Goal: Use online tool/utility

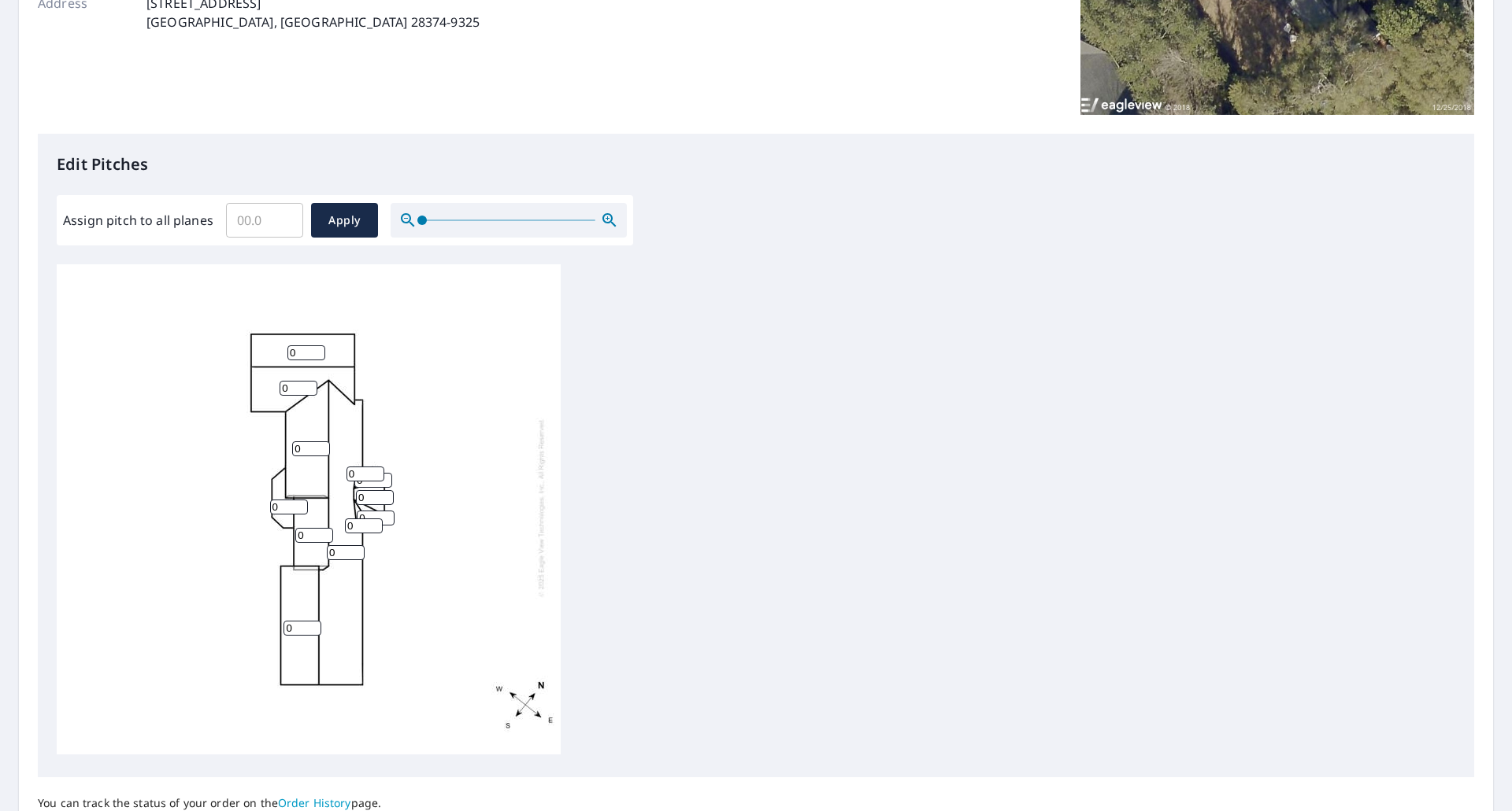
scroll to position [314, 0]
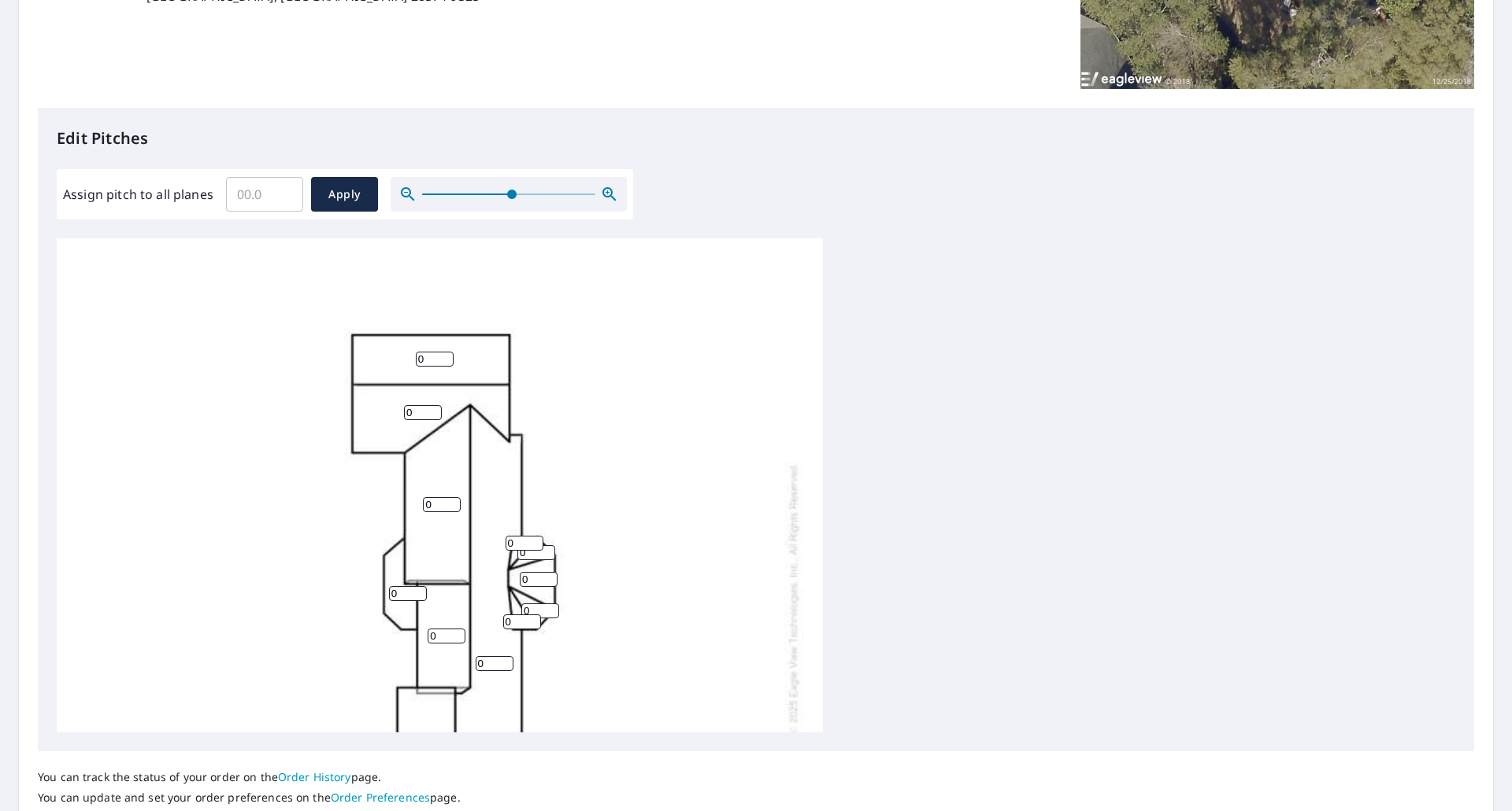
drag, startPoint x: 424, startPoint y: 194, endPoint x: 510, endPoint y: 203, distance: 86.5
click at [510, 199] on span at bounding box center [512, 195] width 10 height 10
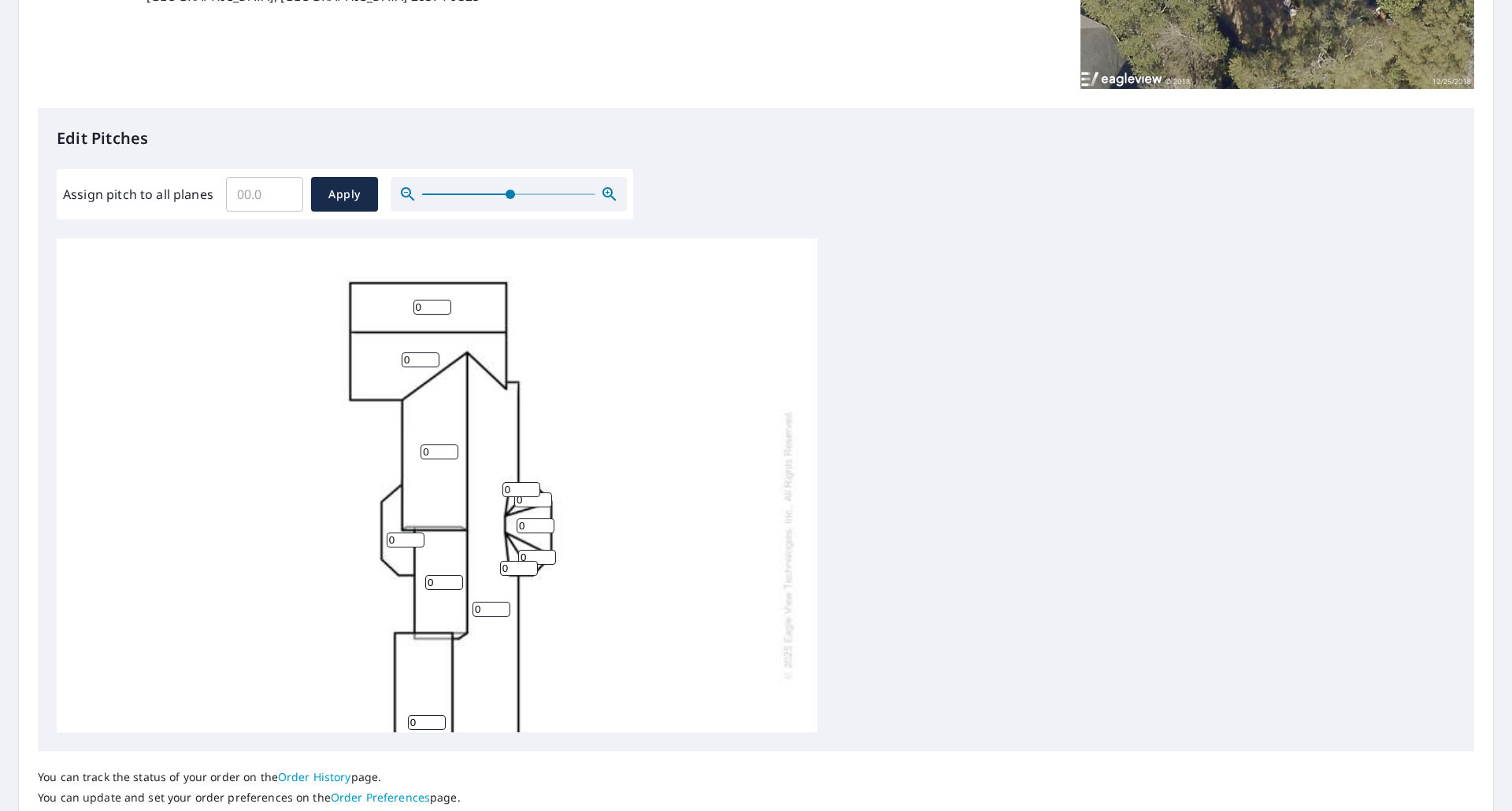
scroll to position [94, 0]
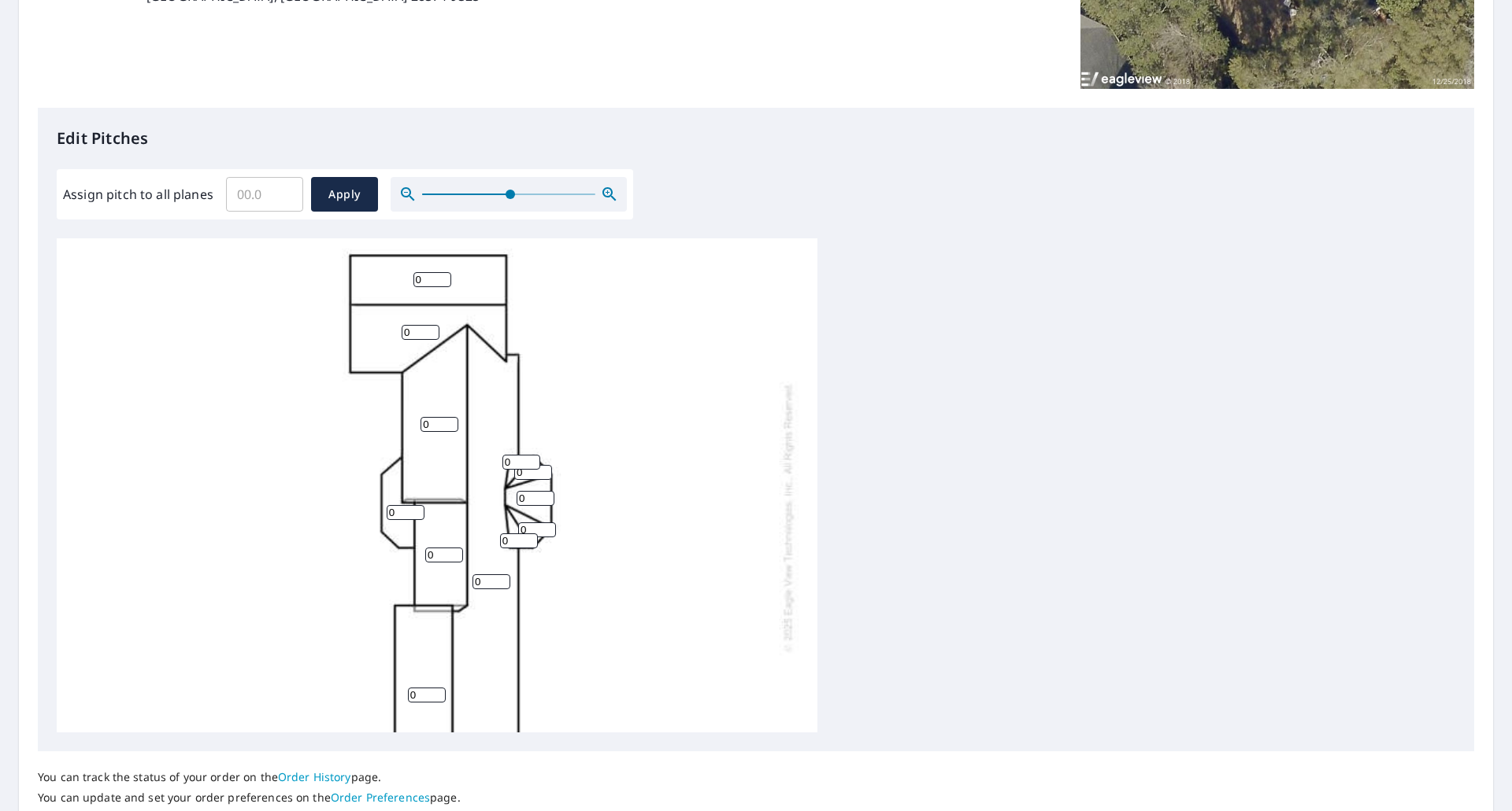
click at [443, 283] on input "0" at bounding box center [432, 279] width 38 height 15
click at [429, 282] on input "0" at bounding box center [432, 279] width 38 height 15
drag, startPoint x: 429, startPoint y: 282, endPoint x: 391, endPoint y: 282, distance: 38.0
click at [391, 282] on div "0 0 0 0 0 0 0 0 0 0 0 0" at bounding box center [437, 517] width 760 height 746
type input "5"
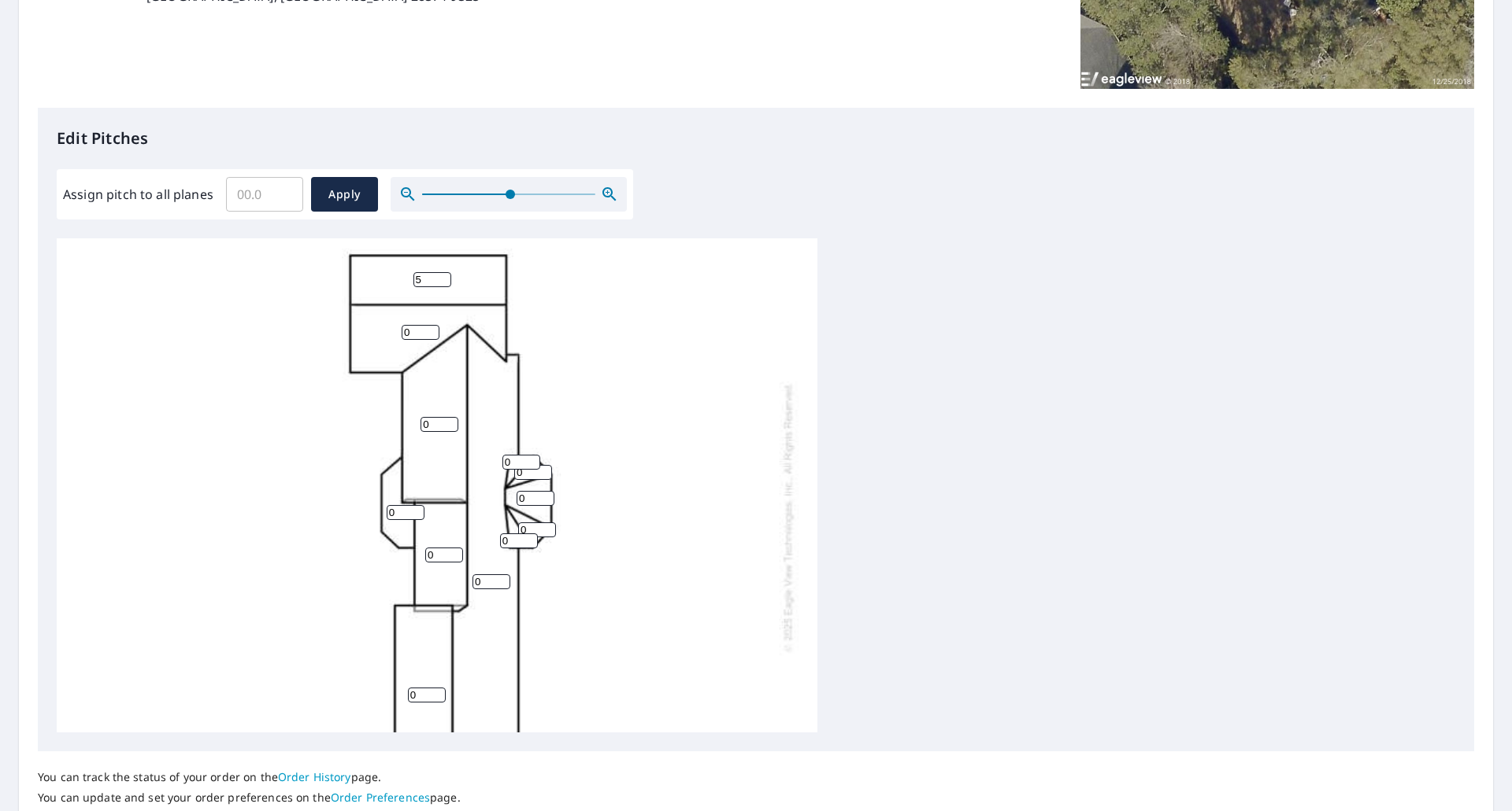
drag, startPoint x: 417, startPoint y: 334, endPoint x: 402, endPoint y: 333, distance: 15.0
click at [402, 333] on input "0" at bounding box center [420, 332] width 38 height 15
type input "5"
drag, startPoint x: 436, startPoint y: 423, endPoint x: 402, endPoint y: 419, distance: 34.2
click at [402, 419] on div "0 0 0 5 5 0 0 0 0 0 0 0" at bounding box center [437, 517] width 760 height 746
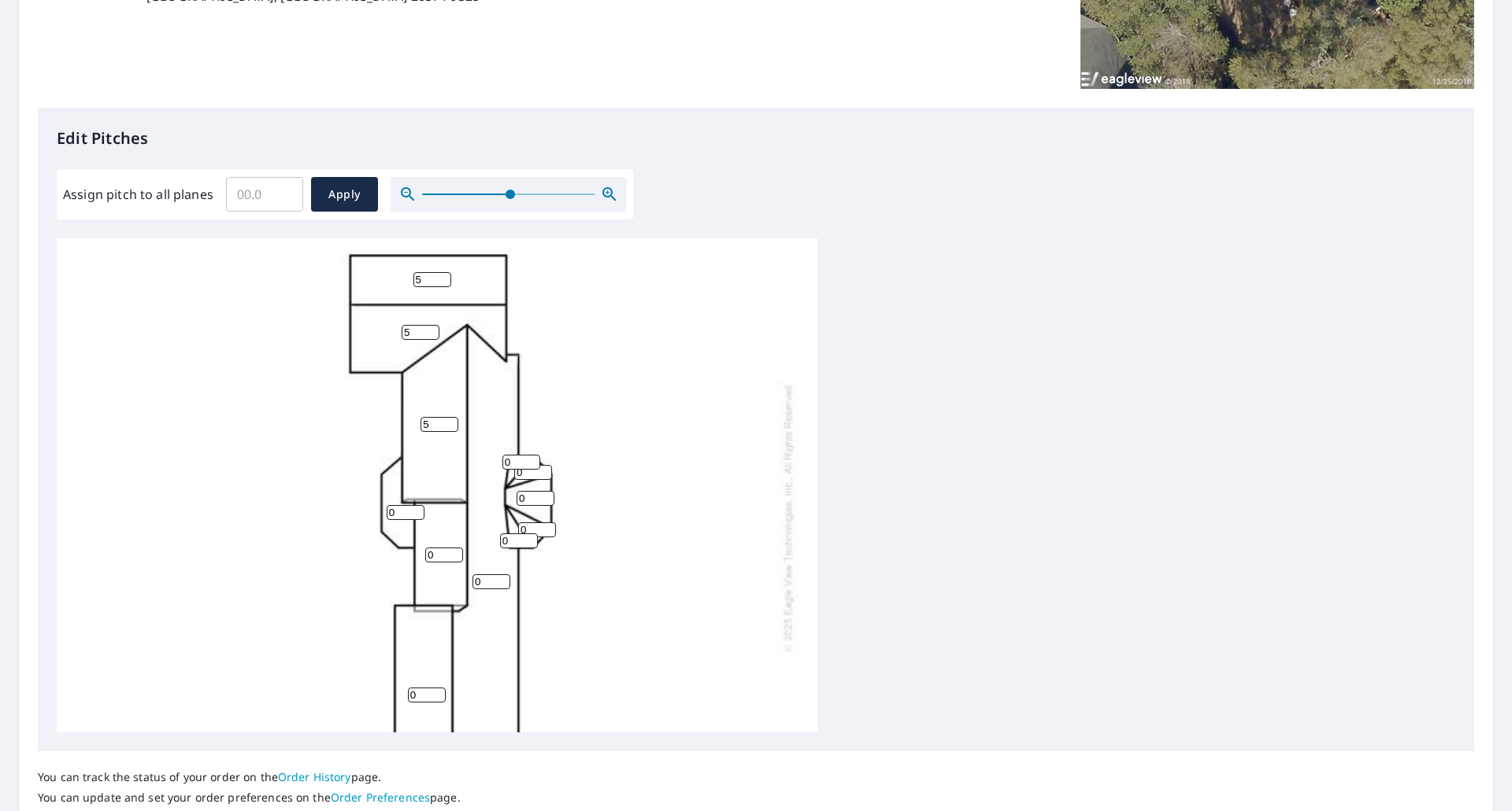
type input "5"
drag, startPoint x: 519, startPoint y: 455, endPoint x: 499, endPoint y: 453, distance: 20.1
click at [499, 453] on div "0 0 5 5 5 0 0 0 0 0 0 0" at bounding box center [437, 517] width 760 height 746
type input "5"
drag, startPoint x: 527, startPoint y: 474, endPoint x: 513, endPoint y: 472, distance: 14.1
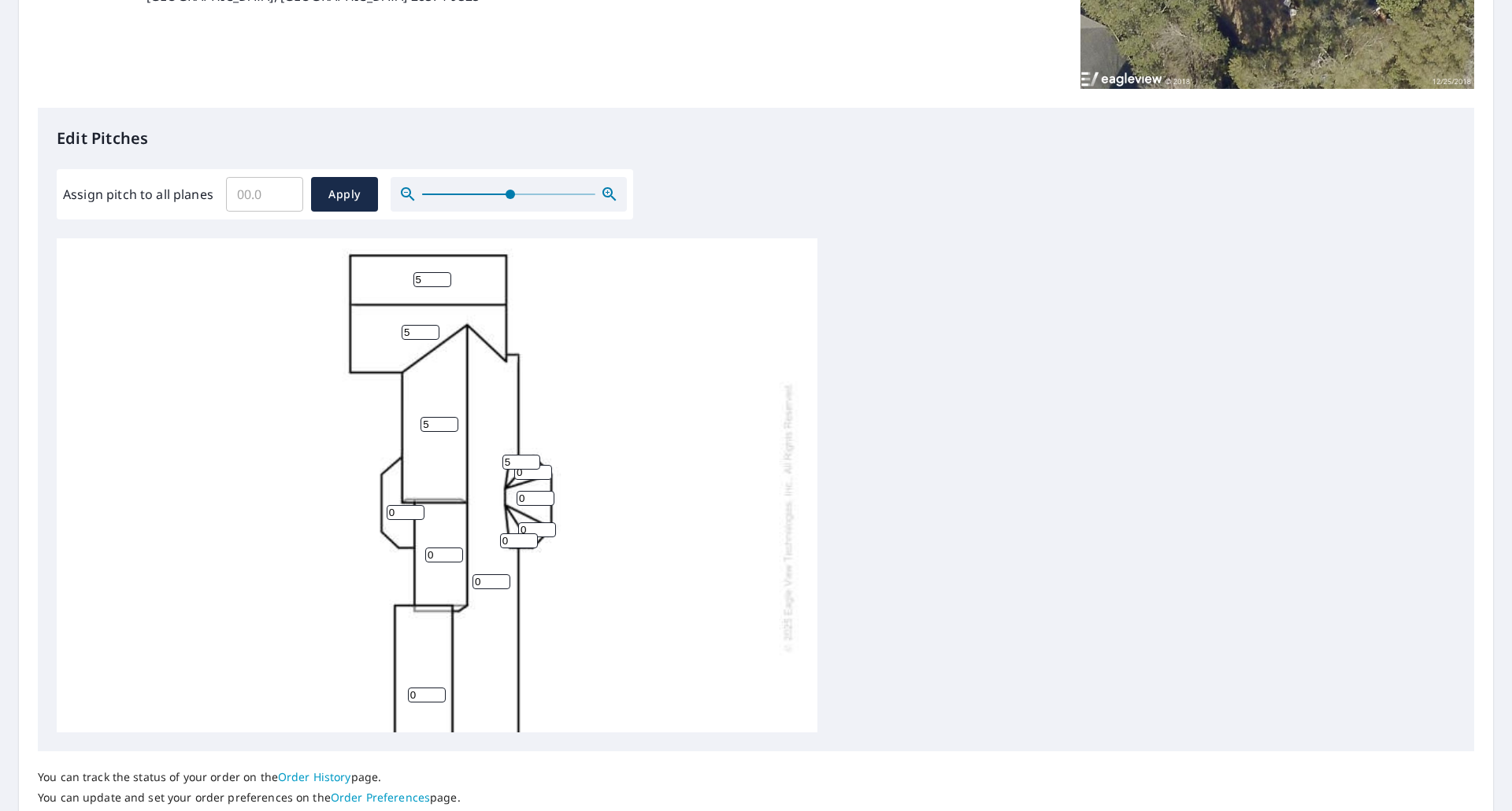
click at [513, 472] on div "0 0 5 5 5 0 0 0 0 0 0 5" at bounding box center [437, 517] width 760 height 746
type input "5"
drag, startPoint x: 537, startPoint y: 493, endPoint x: 517, endPoint y: 493, distance: 20.0
click at [517, 493] on input "0" at bounding box center [535, 498] width 38 height 15
type input "5"
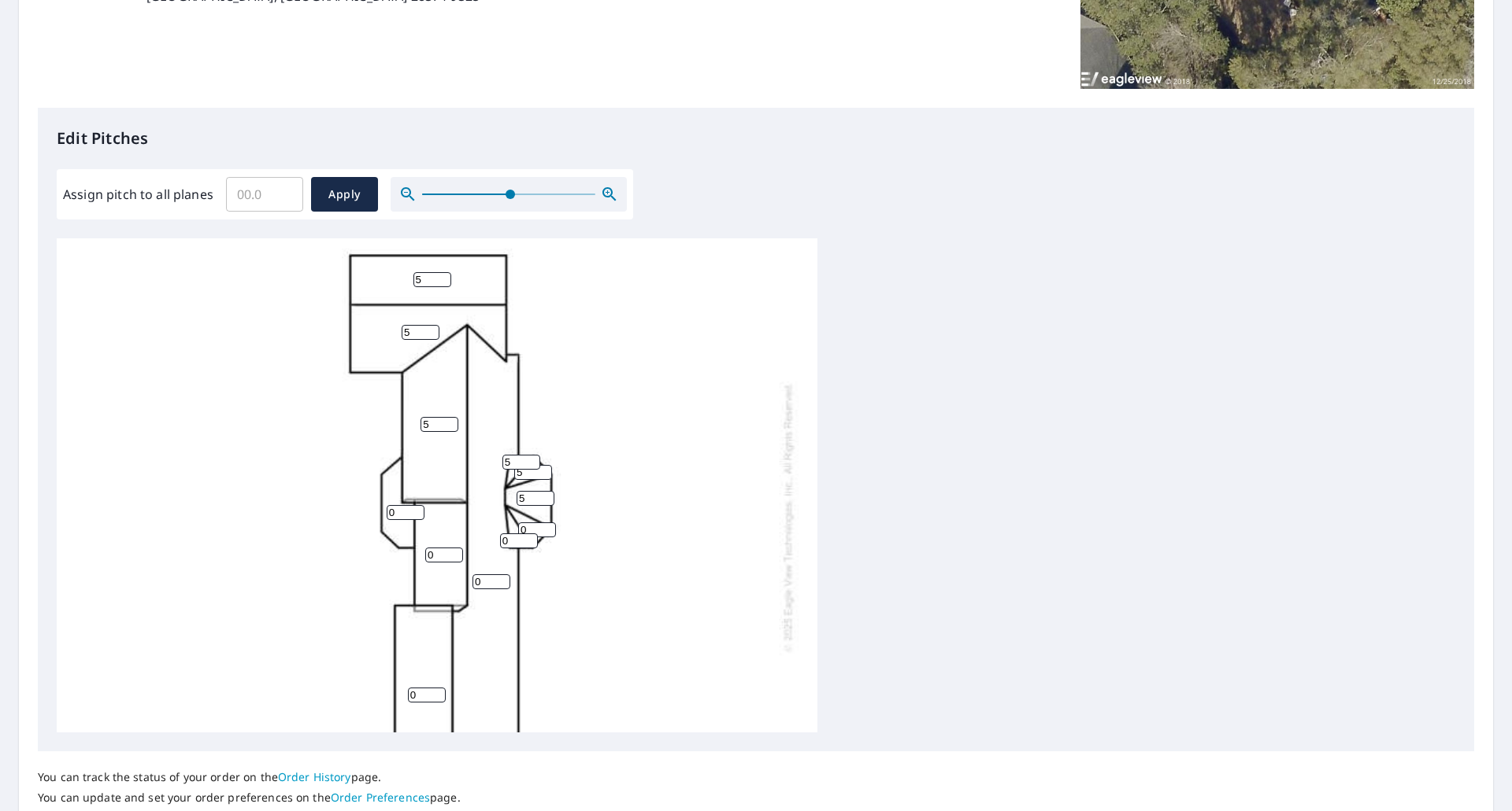
drag, startPoint x: 532, startPoint y: 523, endPoint x: 515, endPoint y: 523, distance: 17.0
click at [515, 523] on div "0 0 5 5 5 0 0 5 0 5 0 5" at bounding box center [437, 517] width 760 height 746
type input "5"
drag, startPoint x: 518, startPoint y: 536, endPoint x: 483, endPoint y: 535, distance: 35.0
click at [483, 535] on div "0 0 5 5 5 0 0 5 5 5 0 5" at bounding box center [437, 517] width 760 height 746
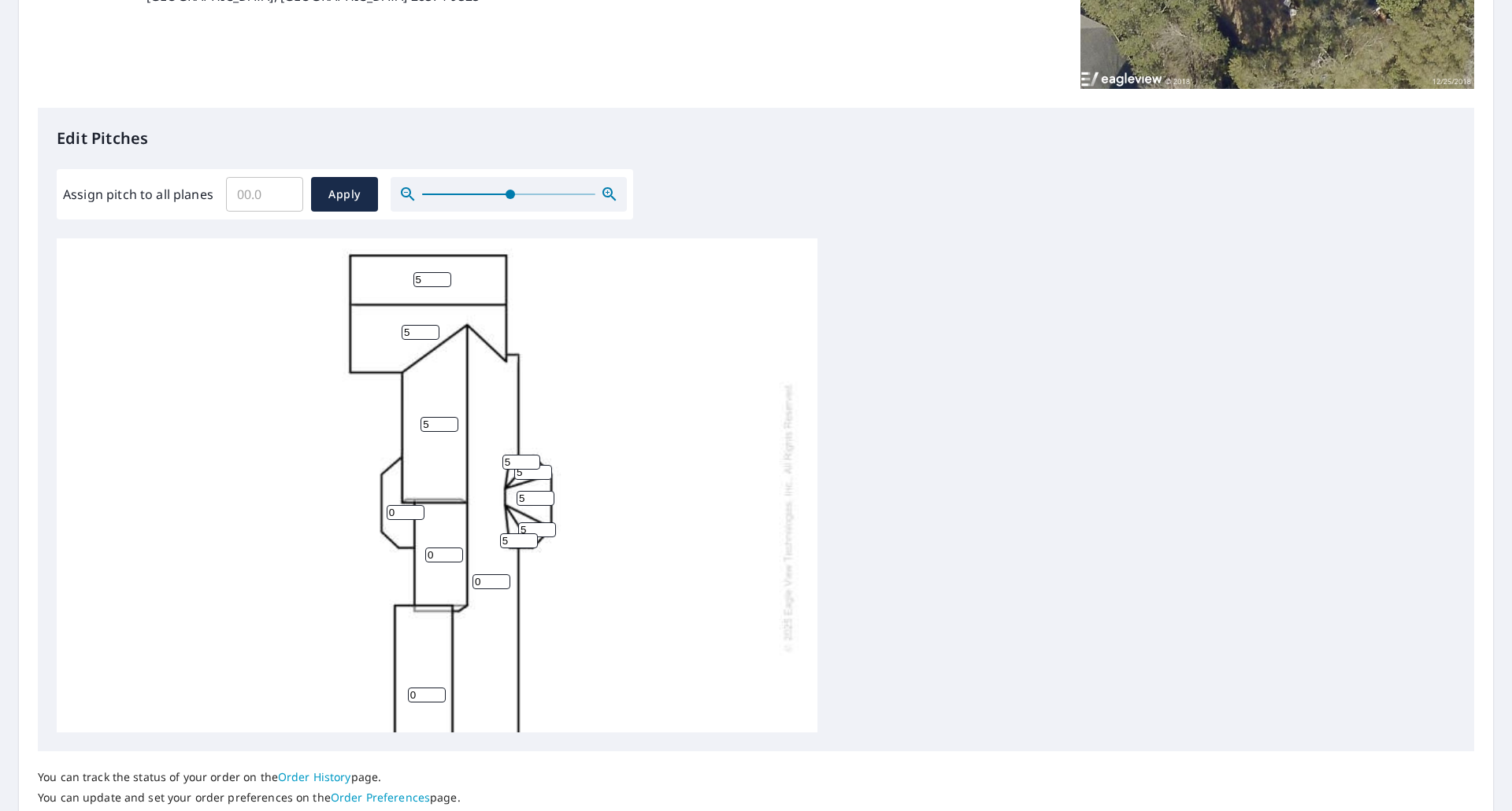
type input "5"
click at [393, 516] on input "0" at bounding box center [406, 512] width 38 height 15
drag, startPoint x: 393, startPoint y: 516, endPoint x: 377, endPoint y: 511, distance: 16.8
click at [377, 511] on div "0 0 5 5 5 0 0 5 5 5 5 5" at bounding box center [437, 517] width 760 height 746
type input "3"
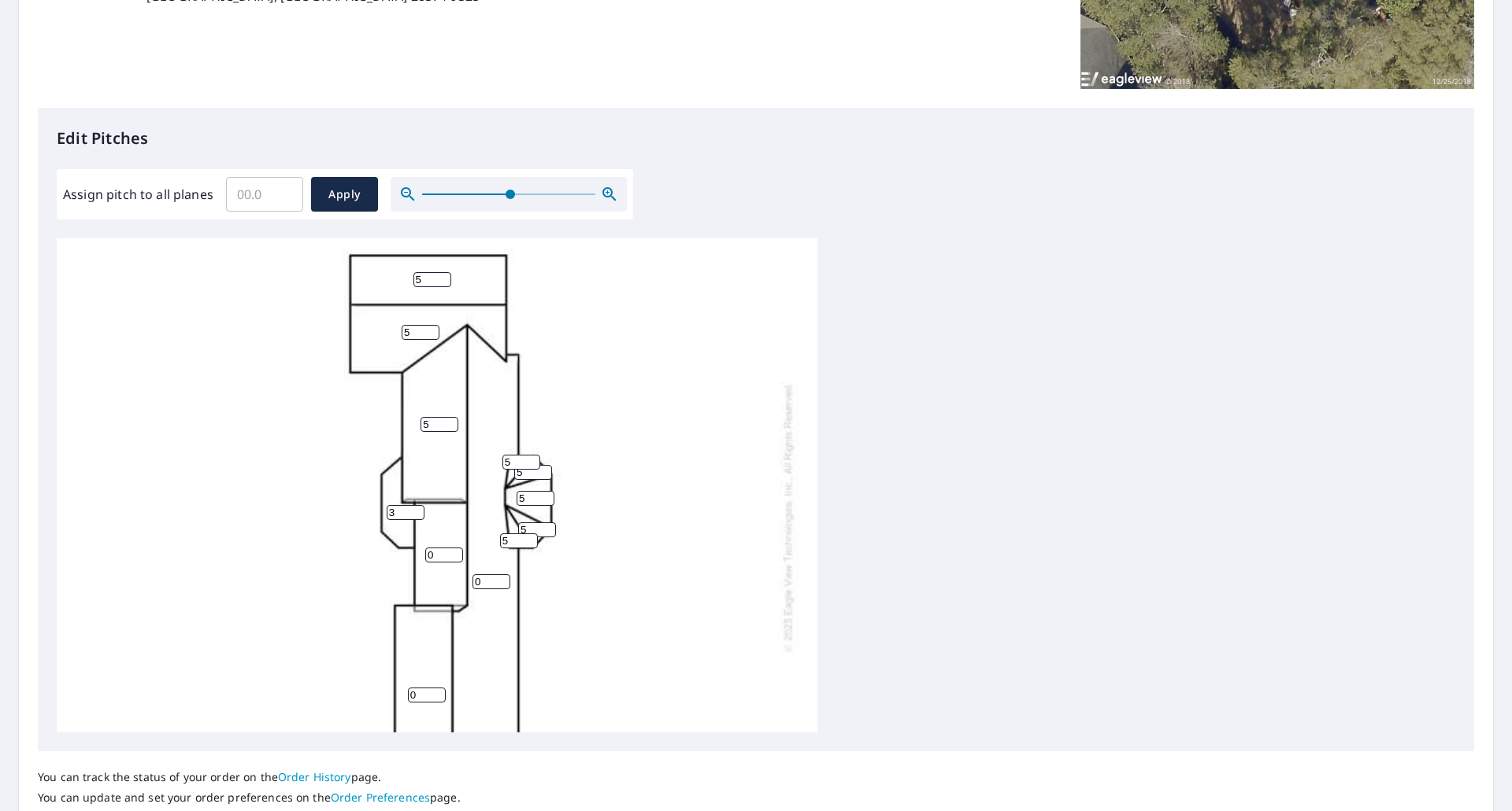
drag, startPoint x: 441, startPoint y: 555, endPoint x: 417, endPoint y: 555, distance: 24.0
click at [417, 555] on div "0 0 5 5 5 0 3 5 5 5 5 5" at bounding box center [437, 517] width 760 height 746
type input "5"
drag, startPoint x: 489, startPoint y: 583, endPoint x: 469, endPoint y: 580, distance: 20.2
click at [469, 580] on div "0 0 5 5 5 5 3 5 5 5 5 5" at bounding box center [437, 517] width 760 height 746
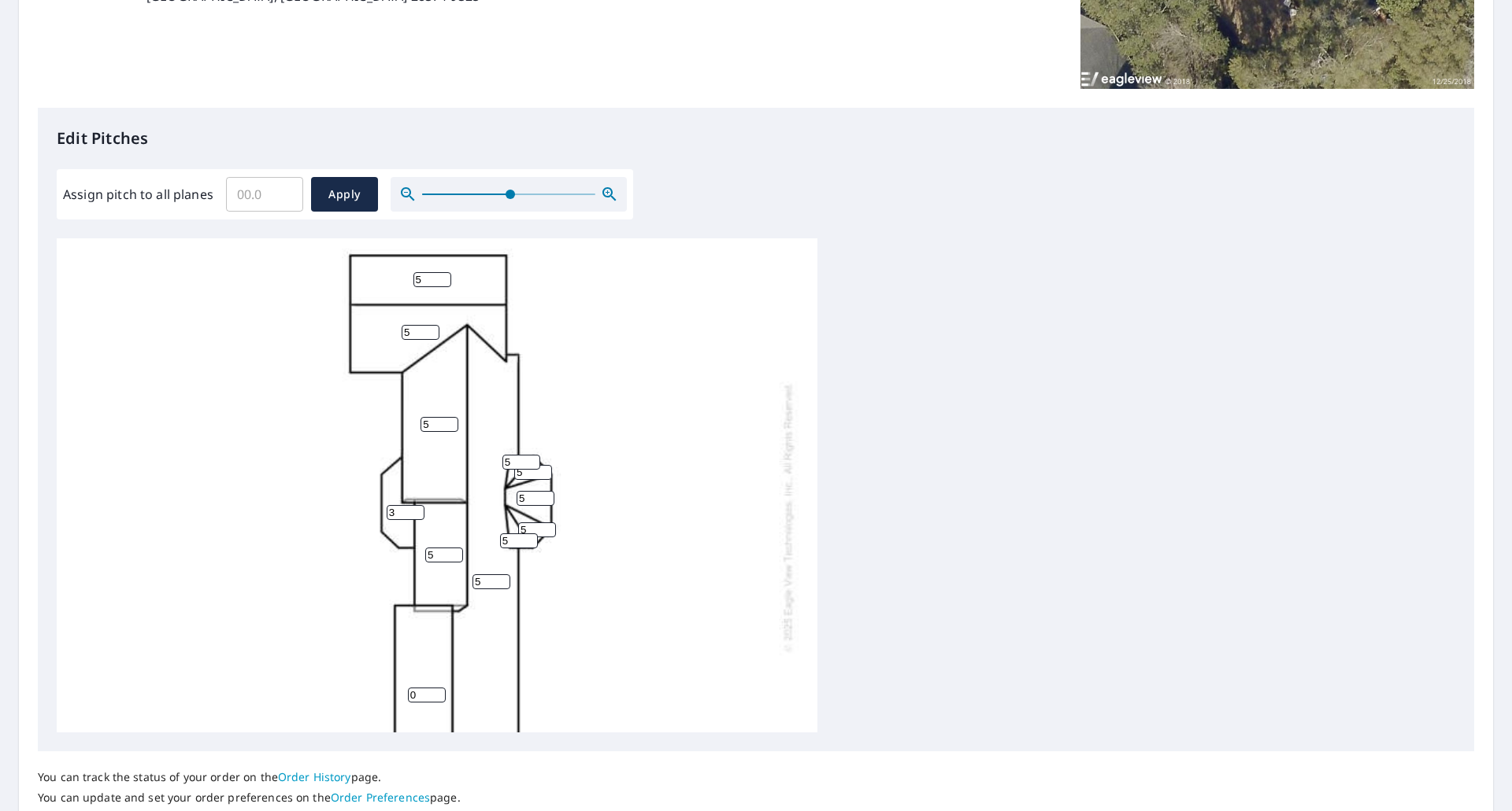
type input "5"
drag, startPoint x: 411, startPoint y: 694, endPoint x: 419, endPoint y: 695, distance: 8.1
click at [419, 695] on input "0" at bounding box center [426, 694] width 38 height 15
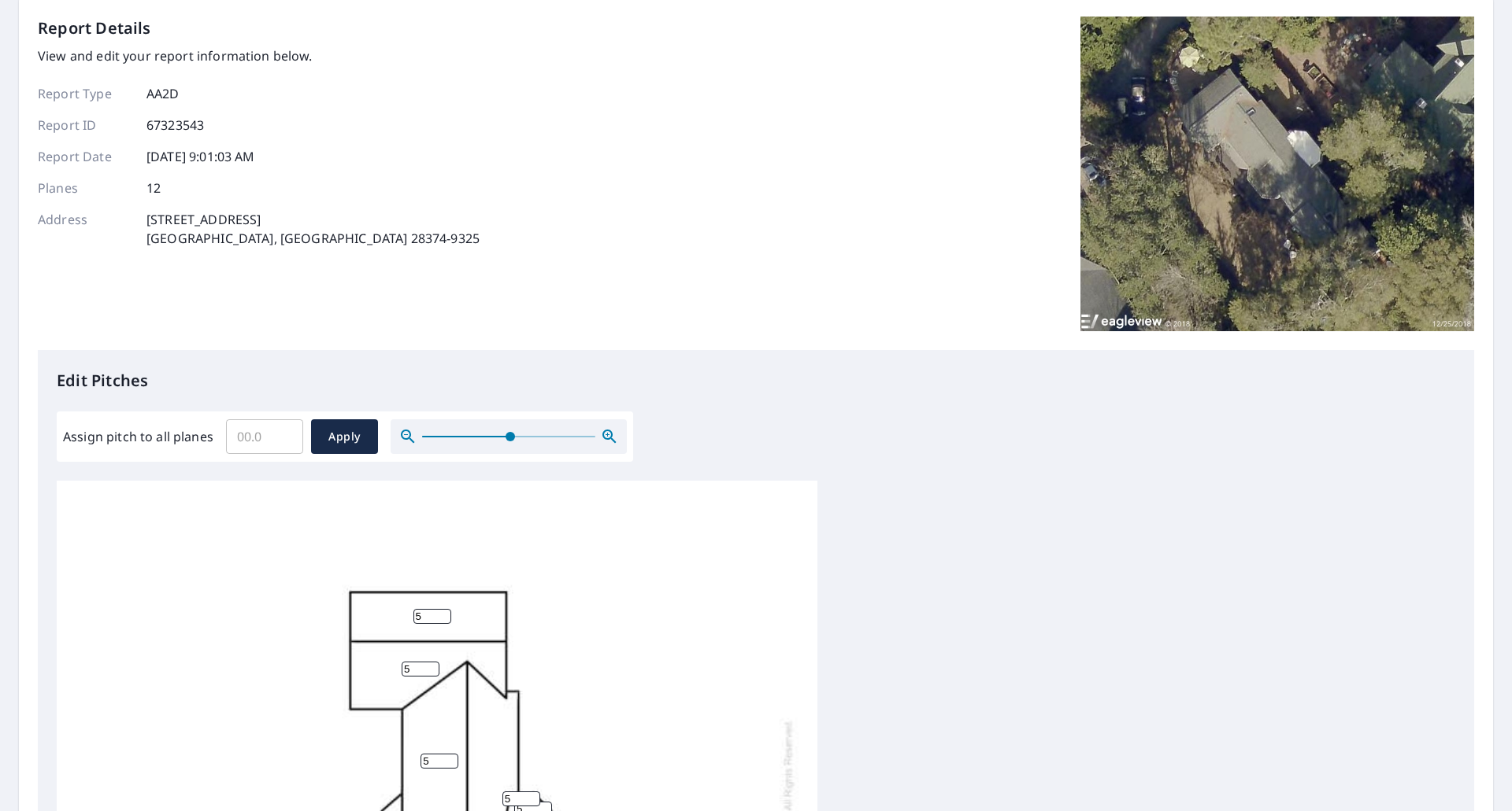
scroll to position [0, 0]
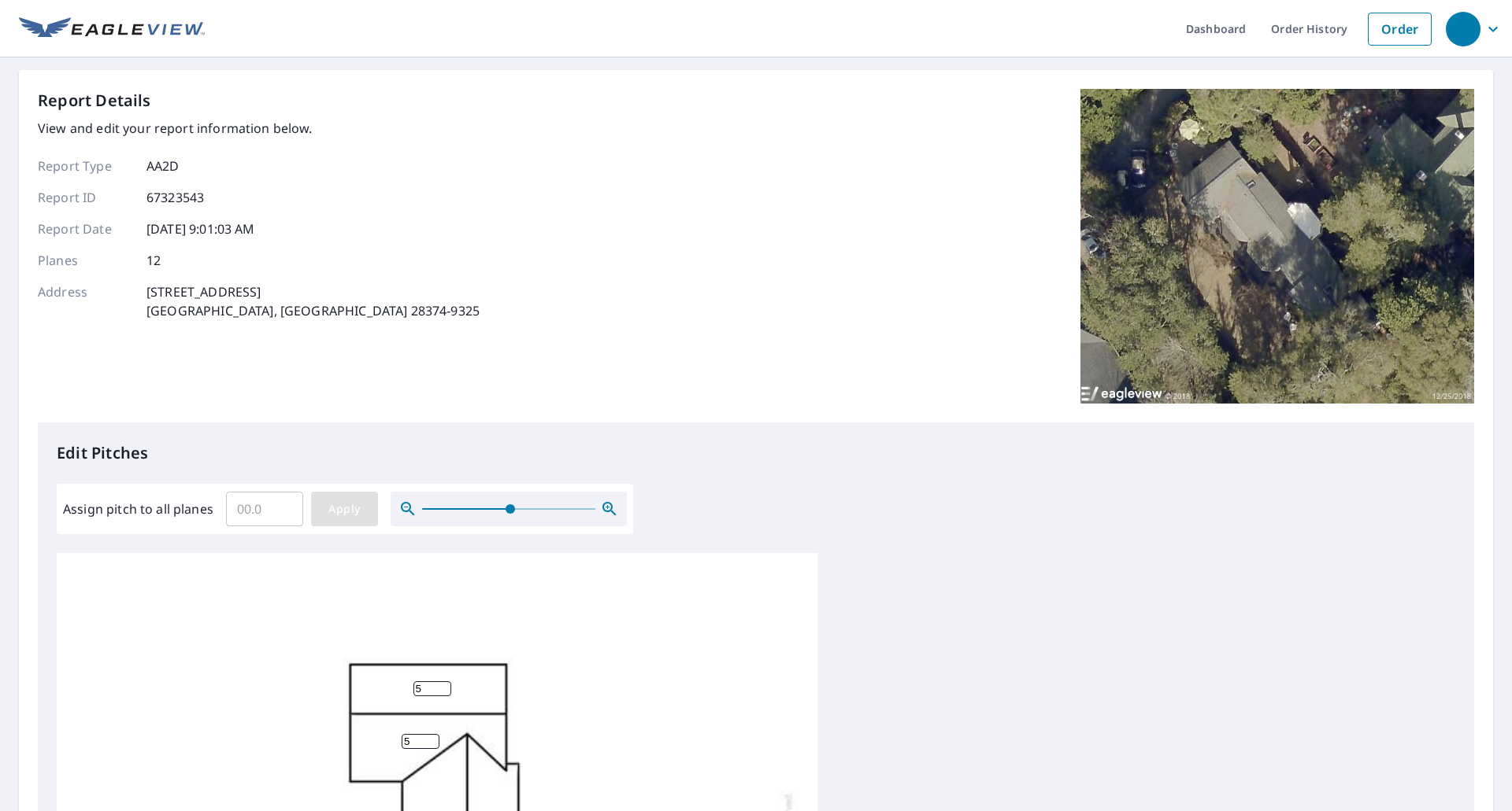
type input "5"
click at [347, 506] on span "Apply" at bounding box center [344, 509] width 42 height 20
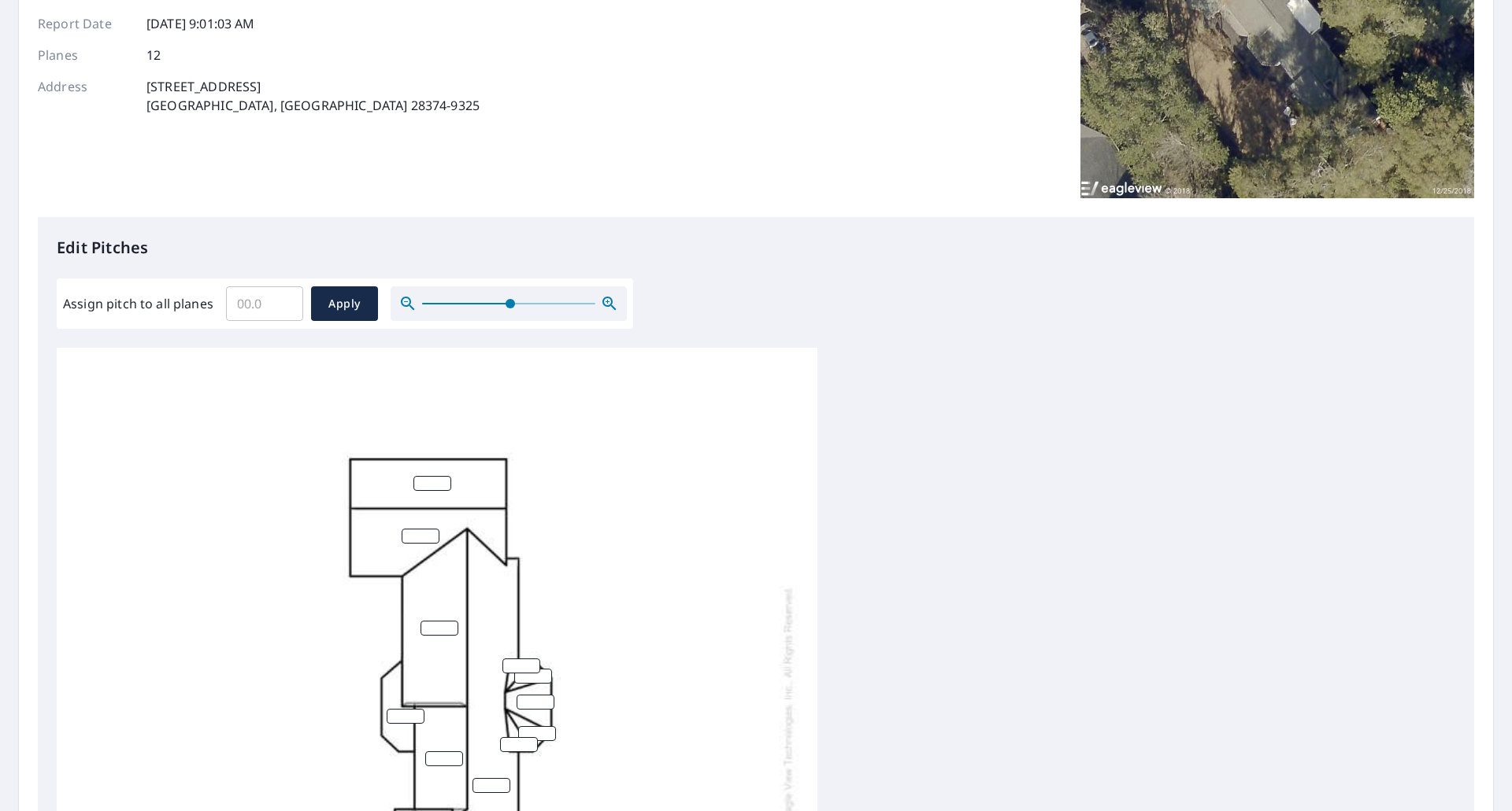
scroll to position [198, 0]
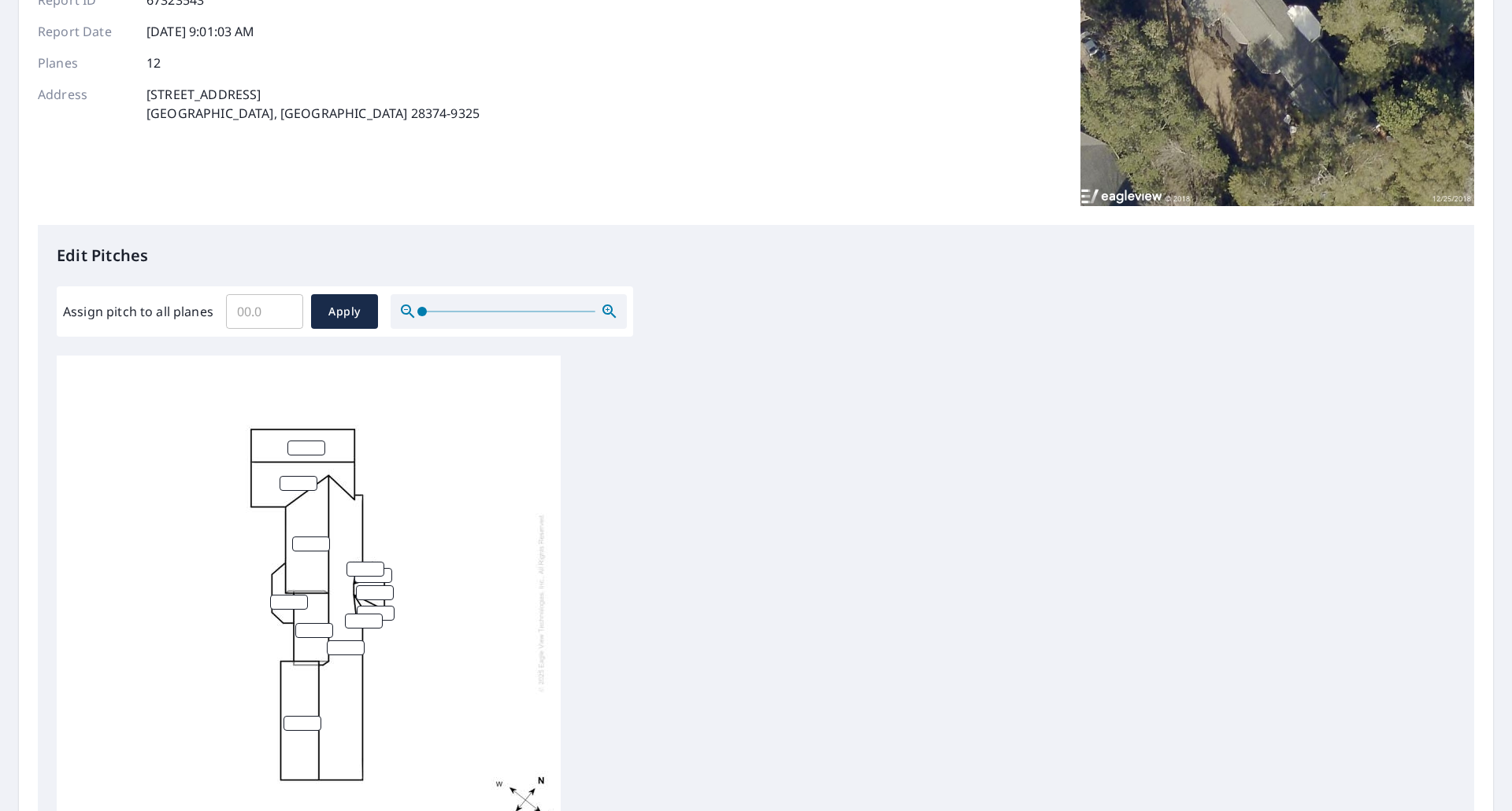
drag, startPoint x: 508, startPoint y: 310, endPoint x: 417, endPoint y: 312, distance: 91.0
click at [417, 312] on span at bounding box center [422, 311] width 10 height 10
click at [305, 437] on input "number" at bounding box center [306, 444] width 38 height 15
type input "5"
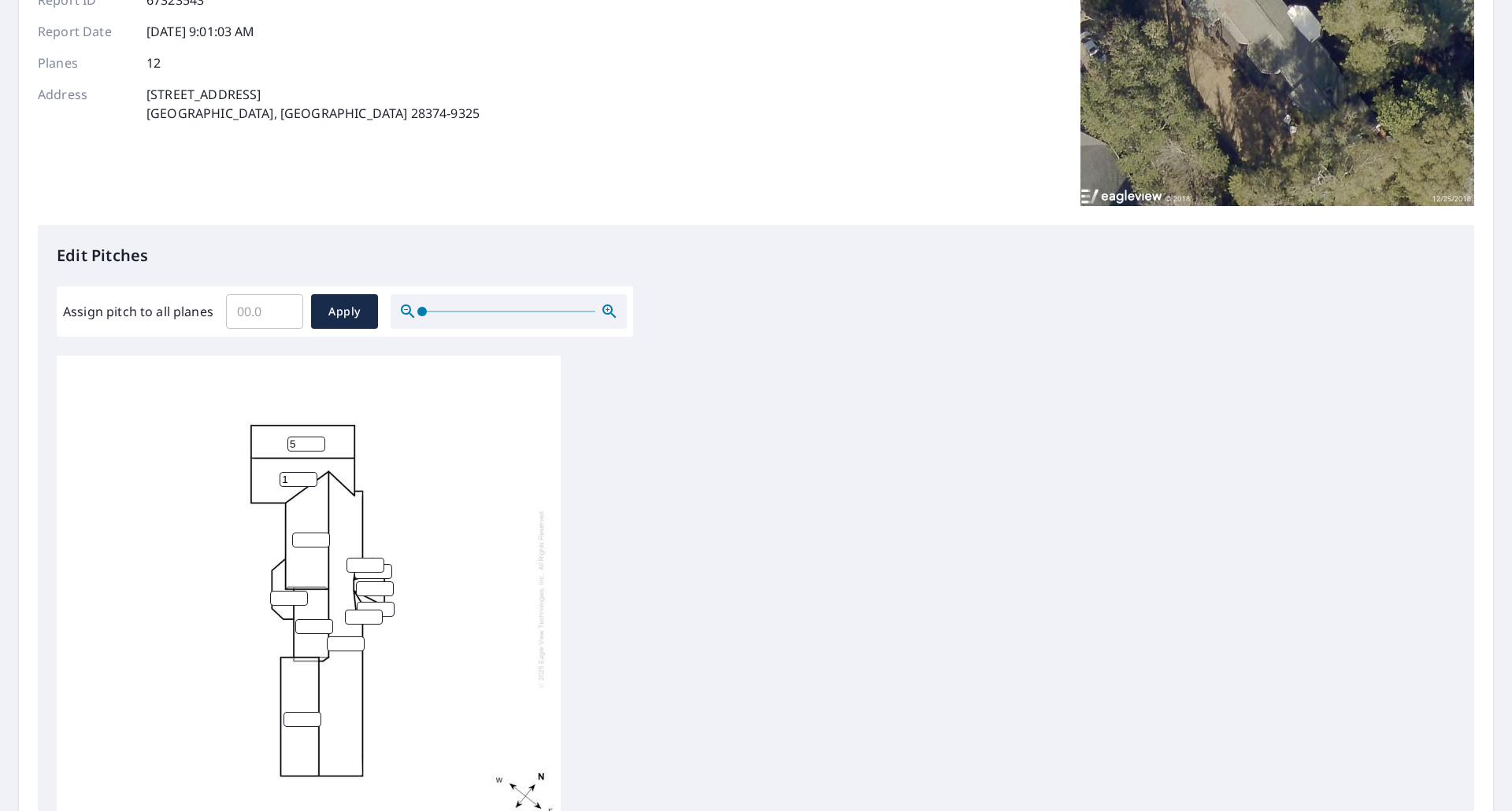
click at [303, 472] on input "1" at bounding box center [298, 479] width 38 height 15
click at [293, 472] on input "1" at bounding box center [298, 479] width 38 height 15
drag, startPoint x: 293, startPoint y: 469, endPoint x: 269, endPoint y: 469, distance: 24.0
click at [269, 469] on div "1 5" at bounding box center [309, 598] width 504 height 495
type input "5"
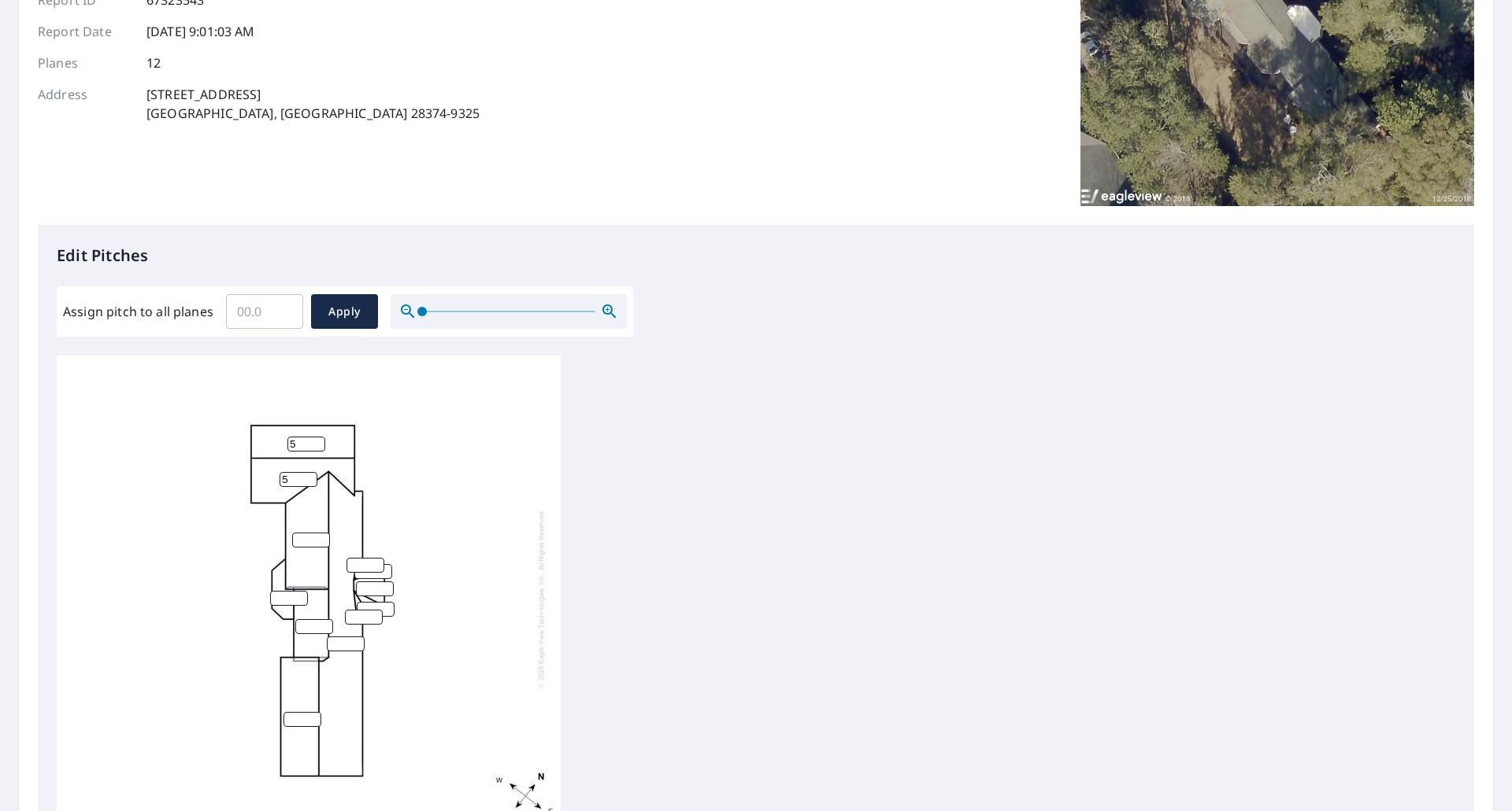
click at [299, 533] on input "number" at bounding box center [311, 540] width 38 height 15
type input "5"
click at [354, 558] on input "number" at bounding box center [366, 565] width 38 height 15
type input "5"
click at [363, 564] on input "number" at bounding box center [373, 571] width 38 height 15
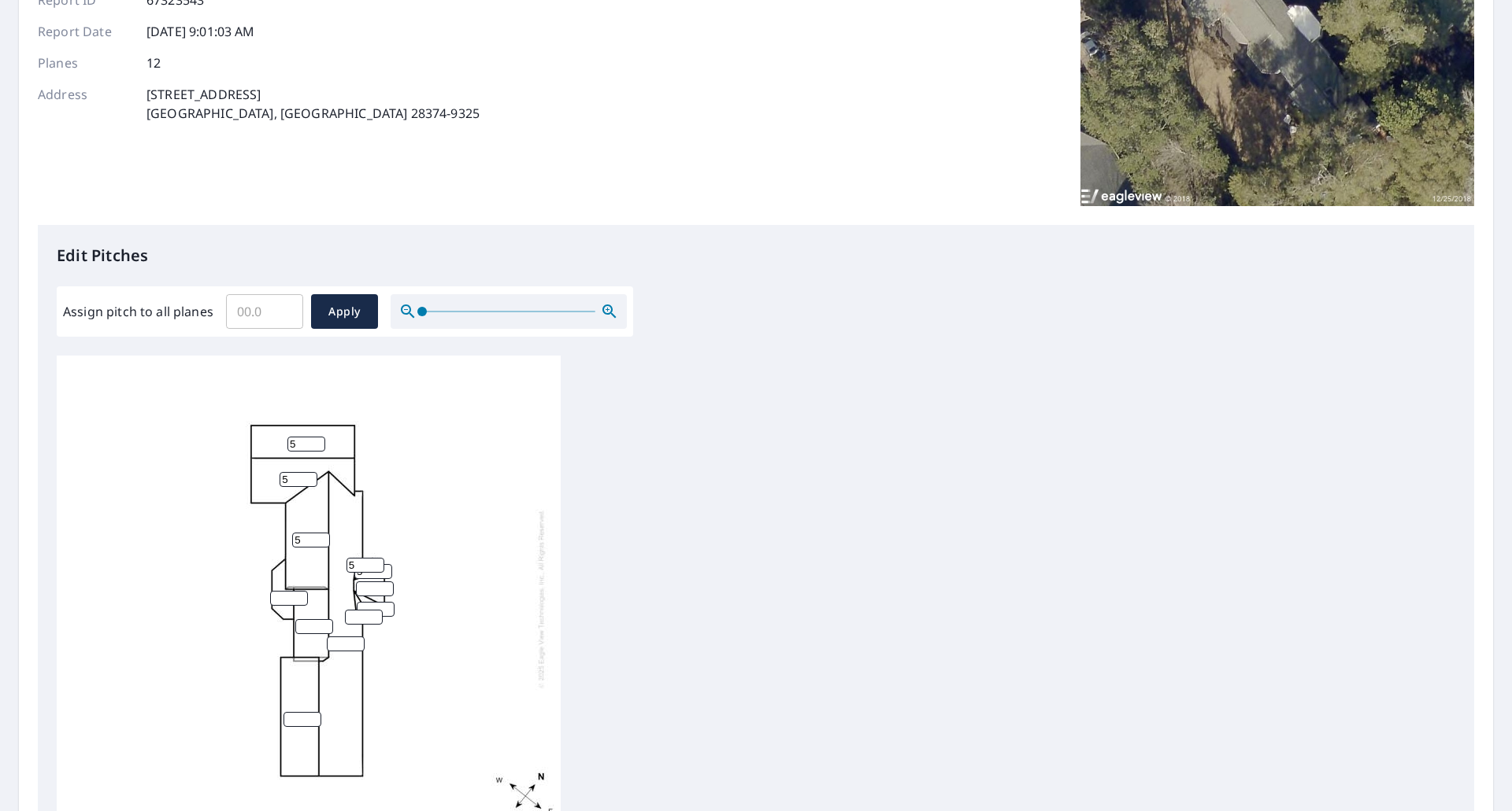
type input "5"
click at [365, 582] on input "number" at bounding box center [374, 589] width 38 height 15
type input "5"
click at [365, 602] on input "number" at bounding box center [375, 609] width 38 height 15
type input "5"
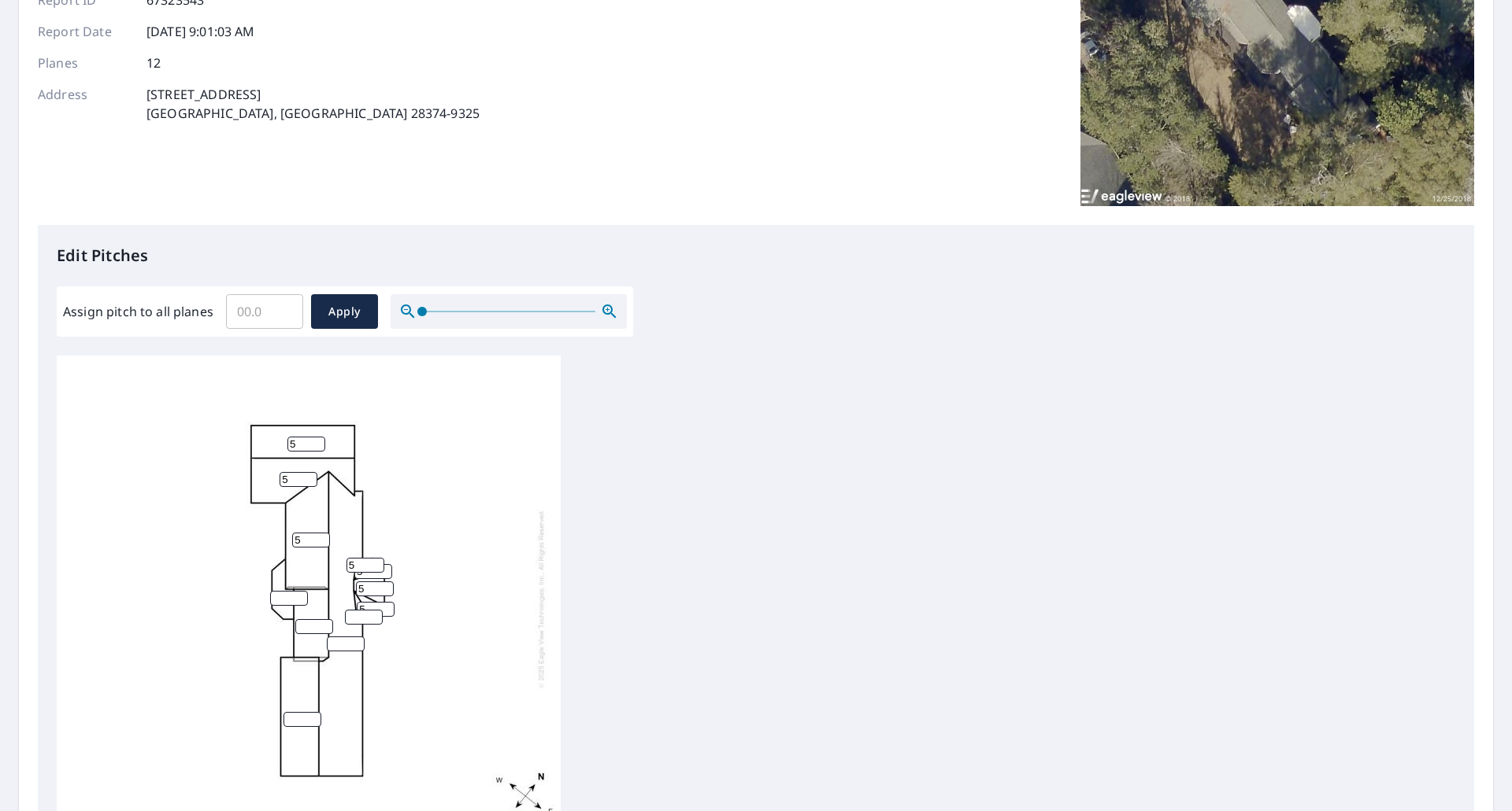
click at [362, 610] on input "number" at bounding box center [364, 617] width 38 height 15
type input "5"
click at [282, 591] on input "number" at bounding box center [289, 597] width 38 height 15
type input "3"
click at [311, 619] on input "number" at bounding box center [314, 626] width 38 height 15
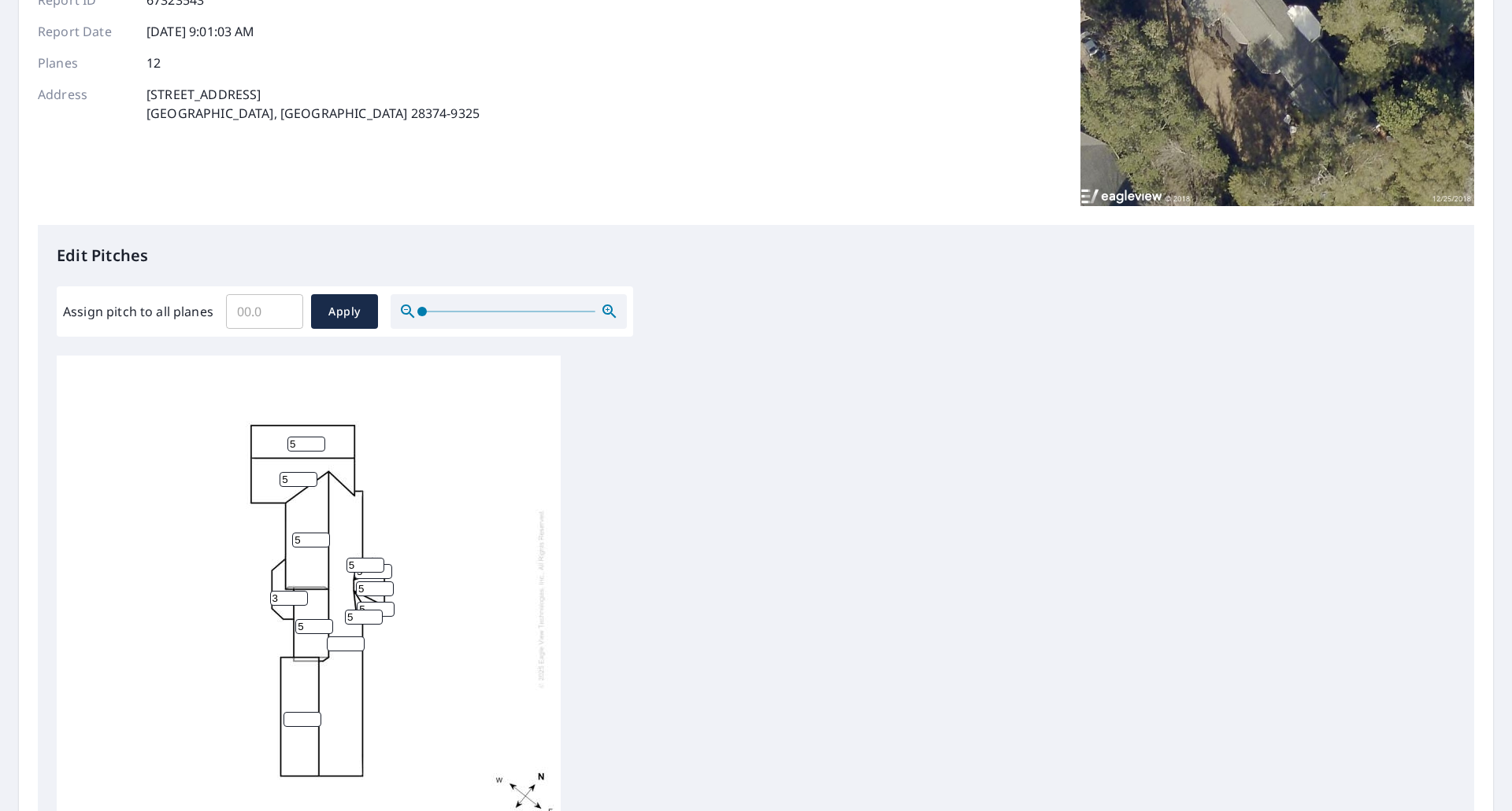
type input "5"
click at [346, 637] on input "number" at bounding box center [345, 644] width 38 height 15
type input "5"
click at [295, 712] on input "number" at bounding box center [302, 719] width 38 height 15
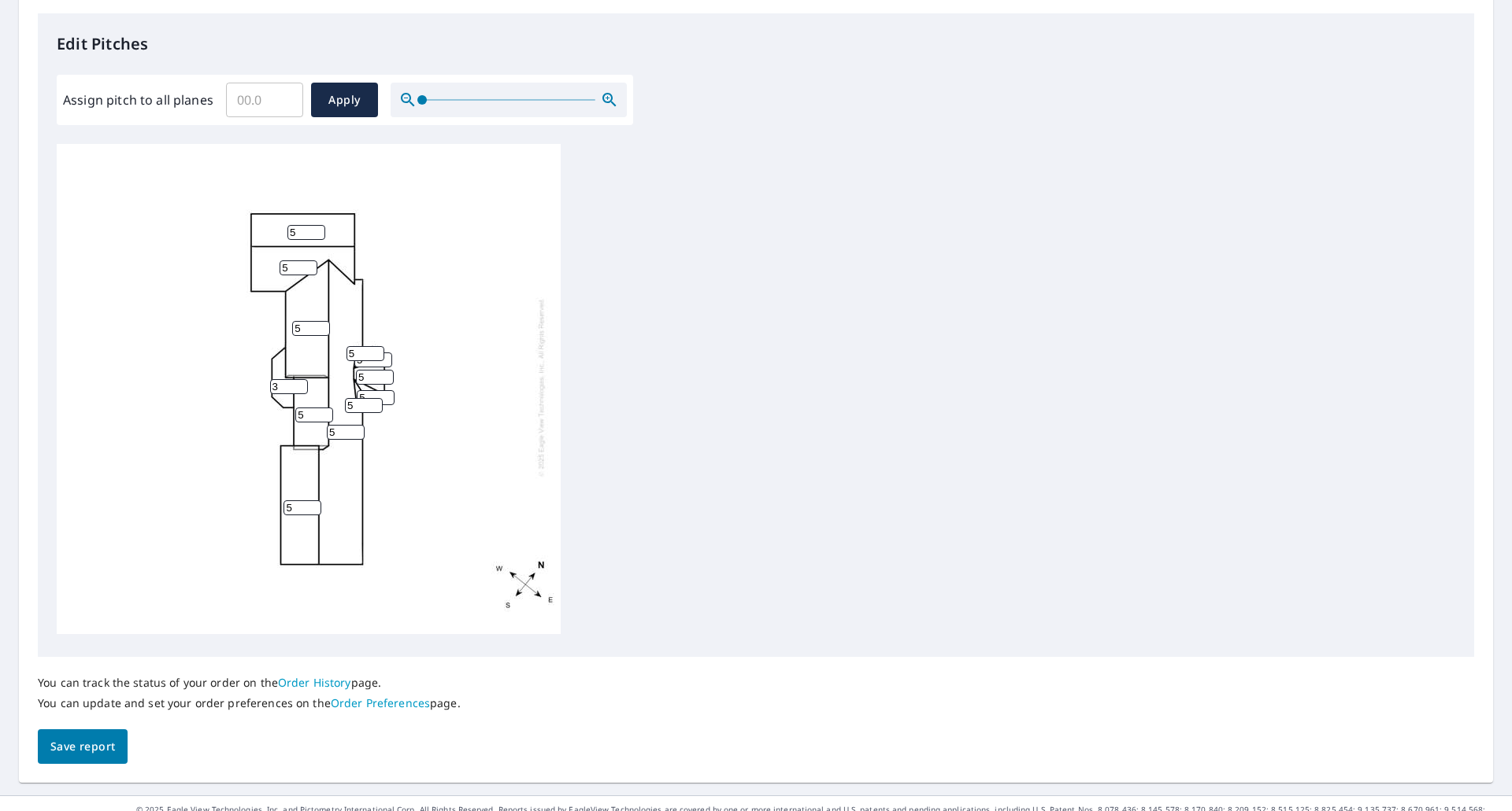
scroll to position [434, 0]
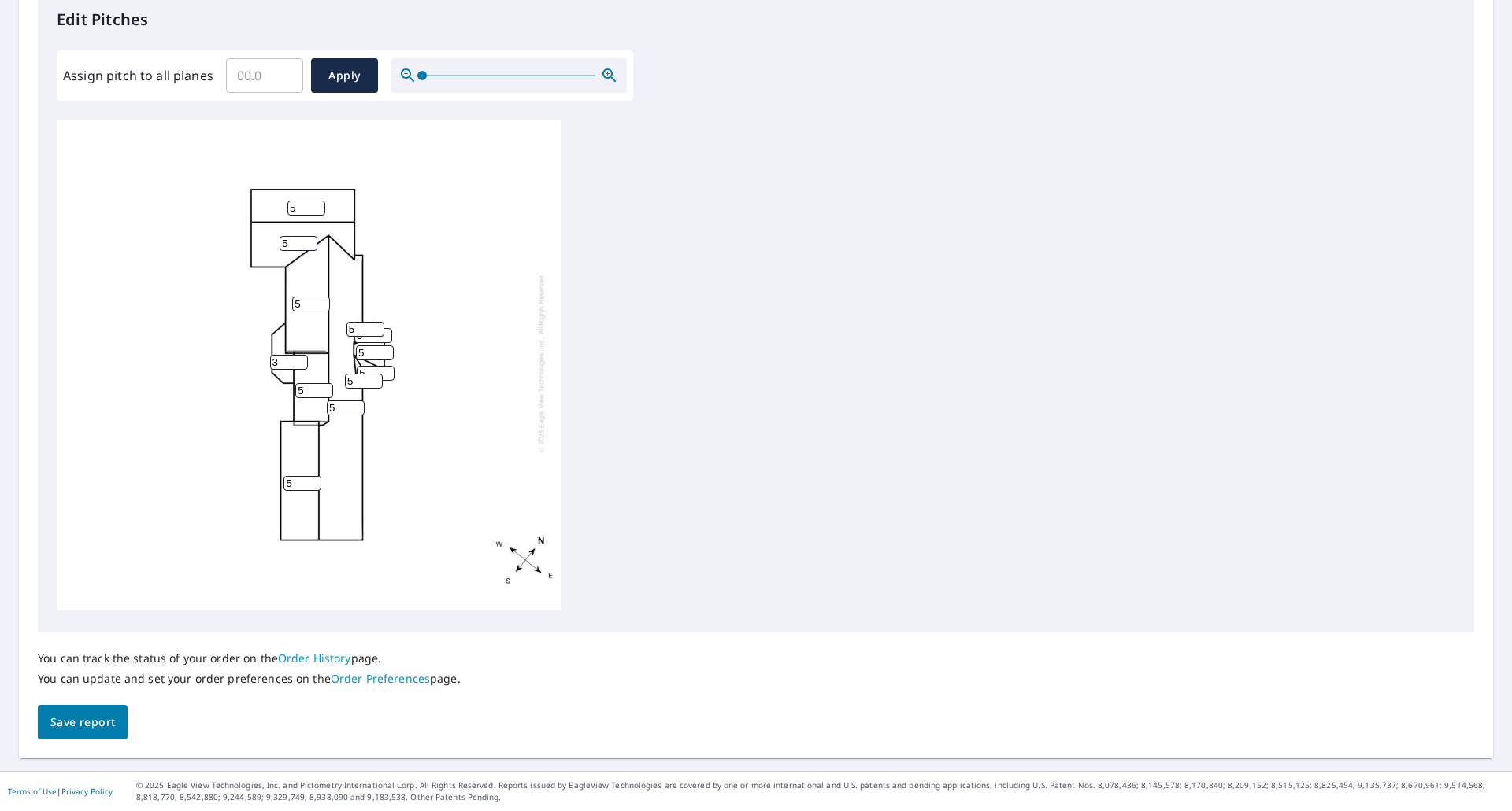
type input "5"
click at [108, 723] on span "Save report" at bounding box center [82, 723] width 65 height 20
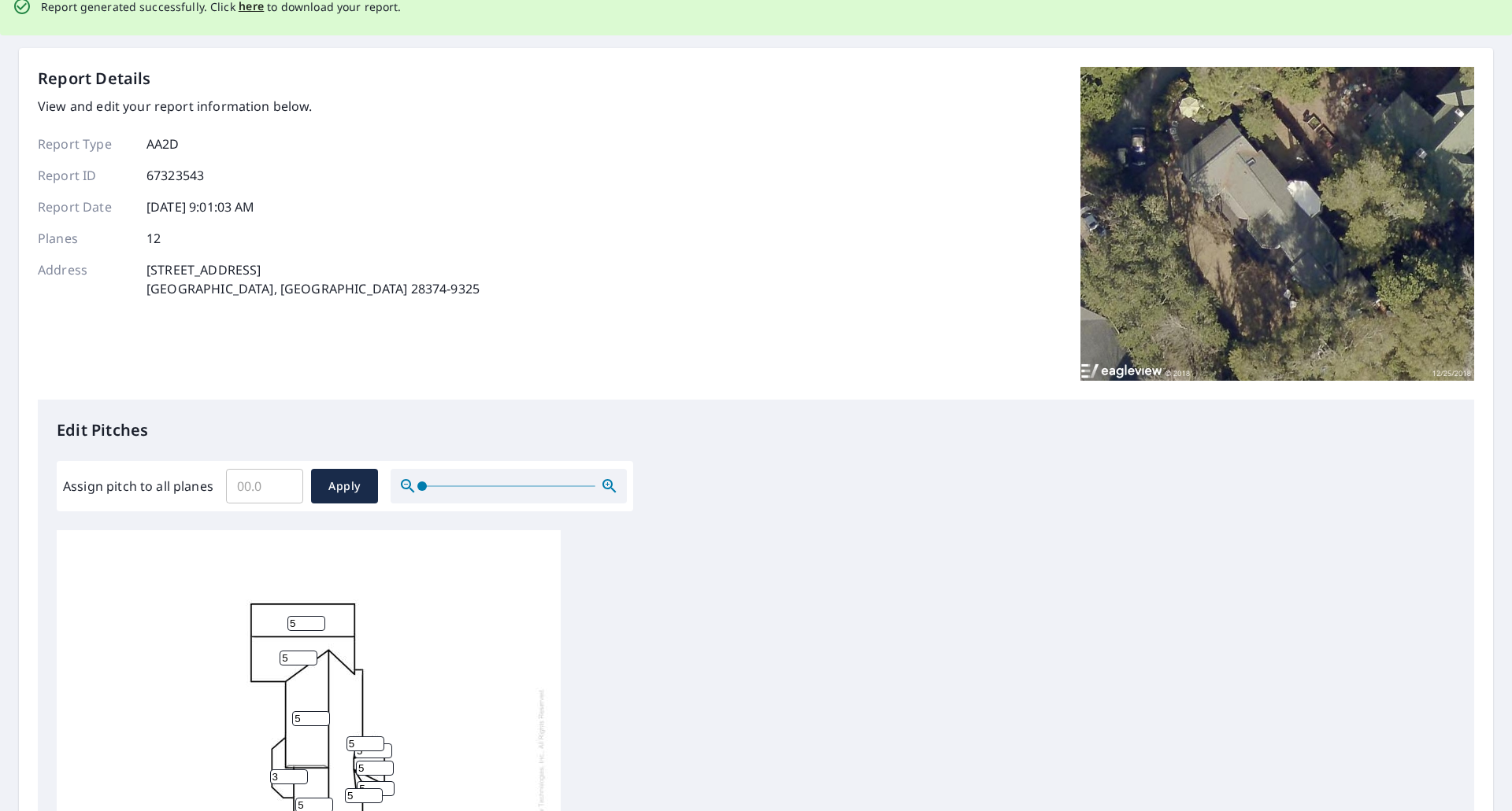
scroll to position [0, 0]
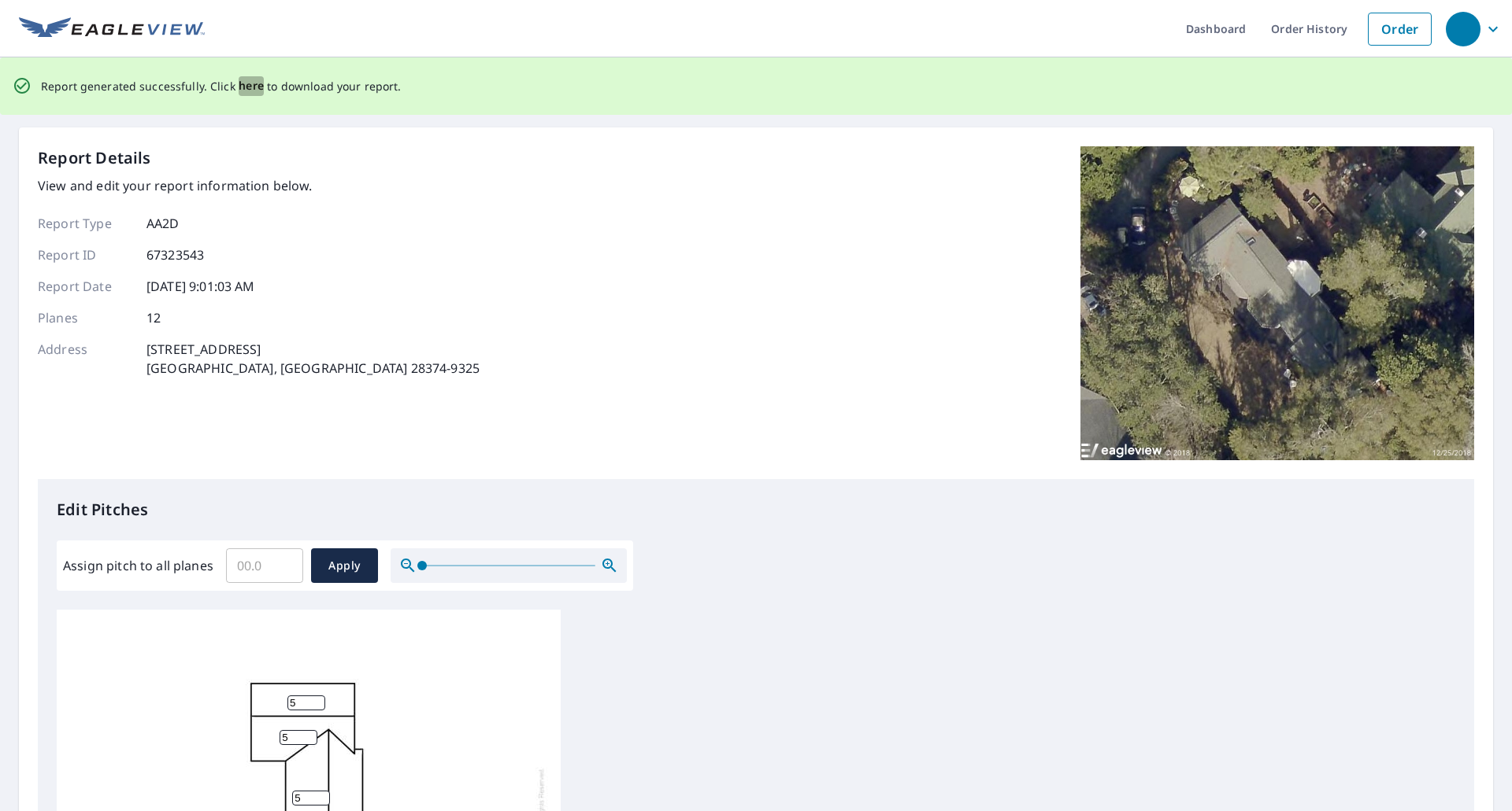
click at [247, 86] on span "here" at bounding box center [251, 86] width 26 height 20
